Goal: Find specific page/section: Find specific page/section

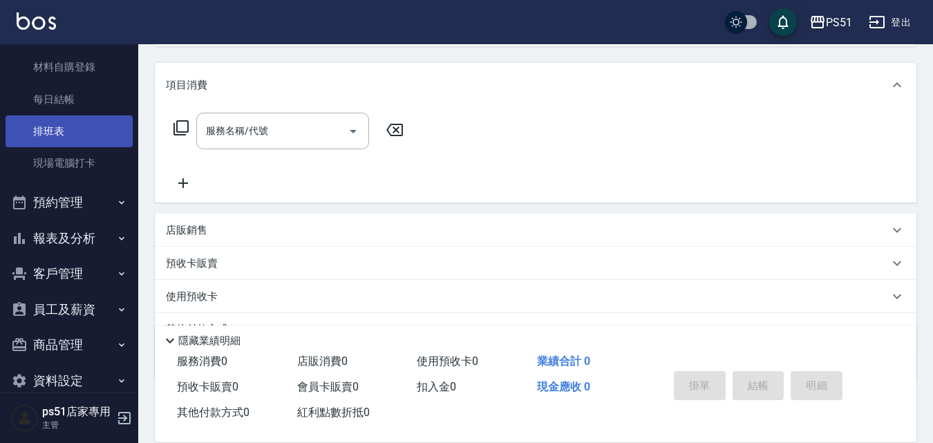
scroll to position [158, 0]
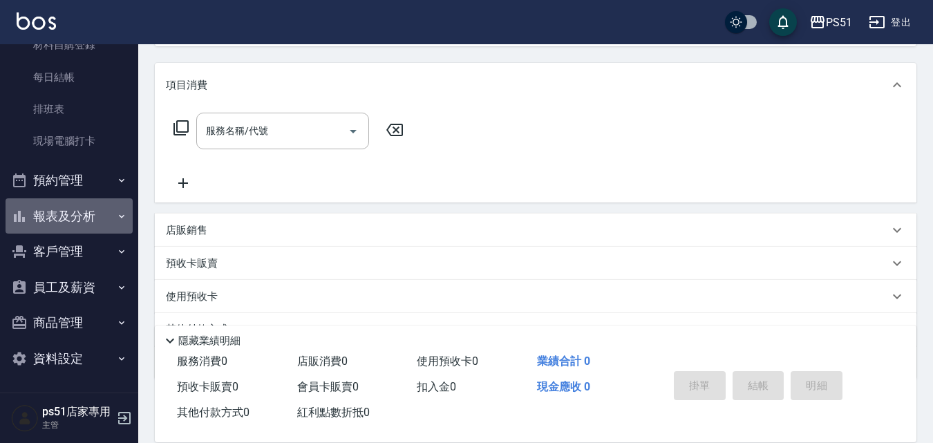
click at [88, 212] on button "報表及分析" at bounding box center [69, 216] width 127 height 36
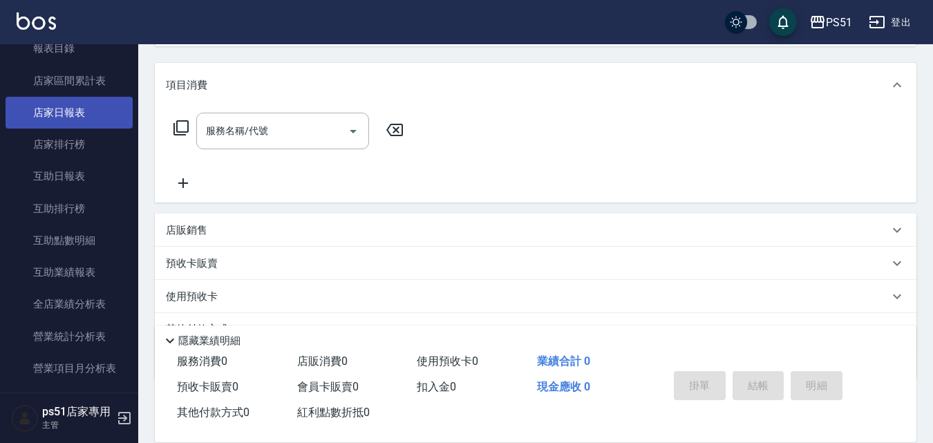
scroll to position [480, 0]
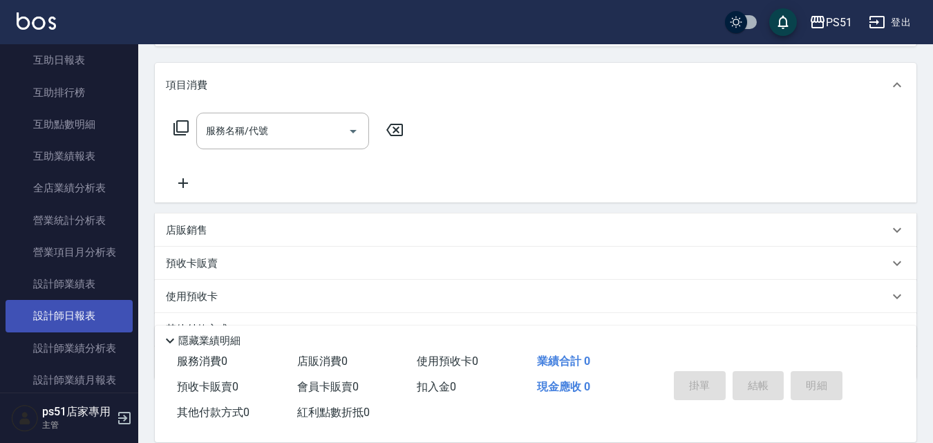
click at [72, 310] on link "設計師日報表" at bounding box center [69, 316] width 127 height 32
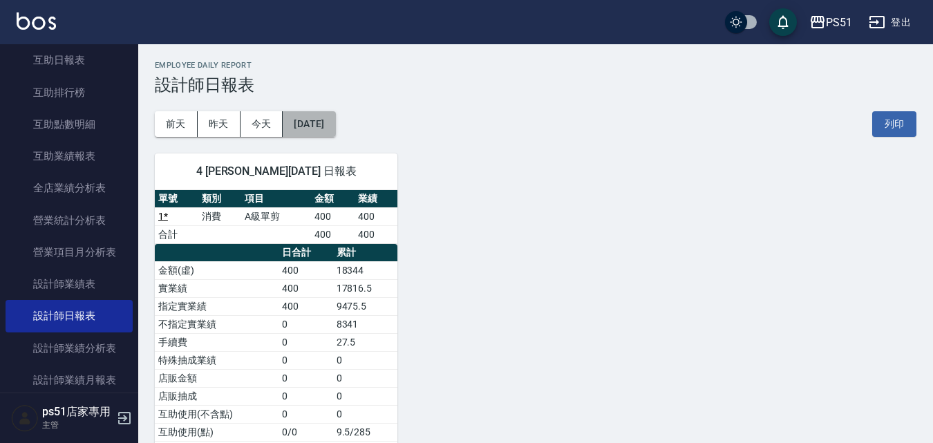
click at [335, 117] on button "[DATE]" at bounding box center [309, 124] width 53 height 26
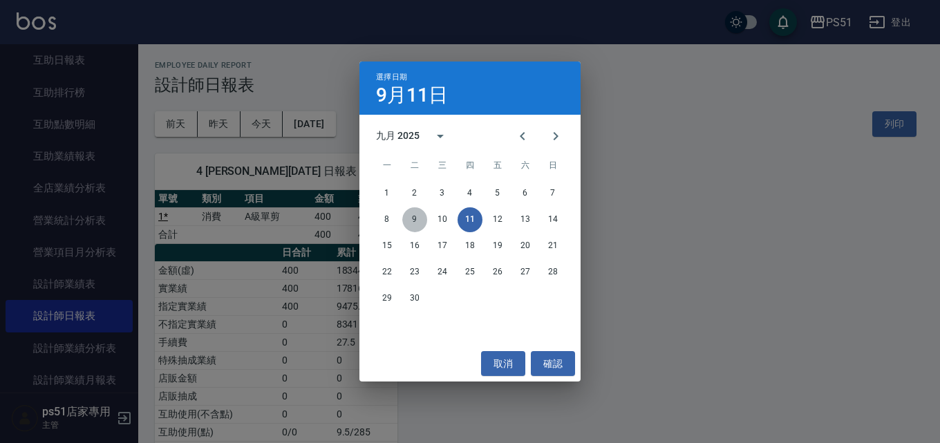
click at [418, 217] on button "9" at bounding box center [414, 219] width 25 height 25
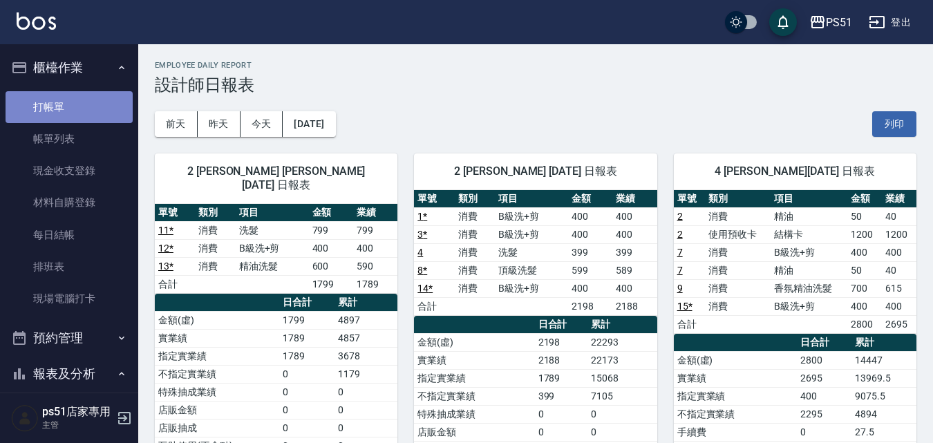
click at [78, 109] on link "打帳單" at bounding box center [69, 107] width 127 height 32
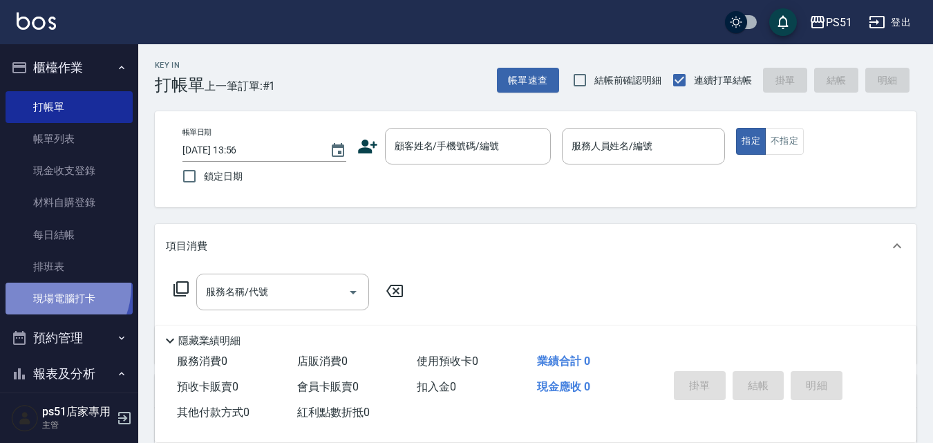
click at [45, 286] on link "現場電腦打卡" at bounding box center [69, 299] width 127 height 32
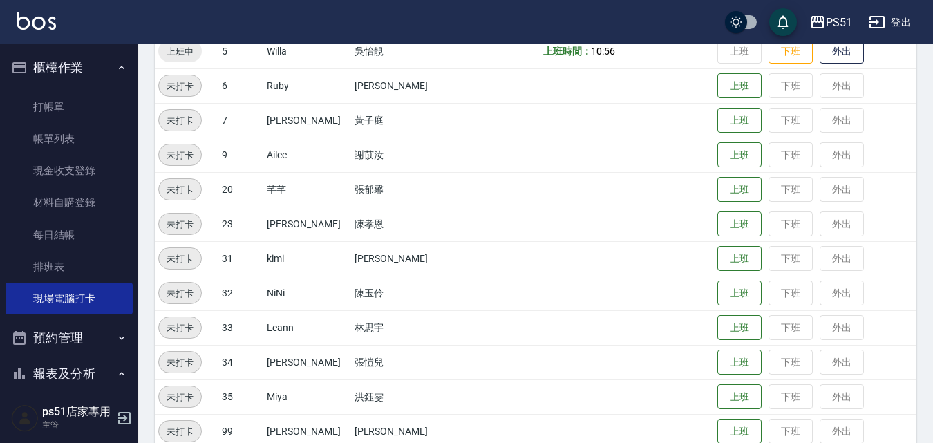
scroll to position [323, 0]
